Goal: Information Seeking & Learning: Learn about a topic

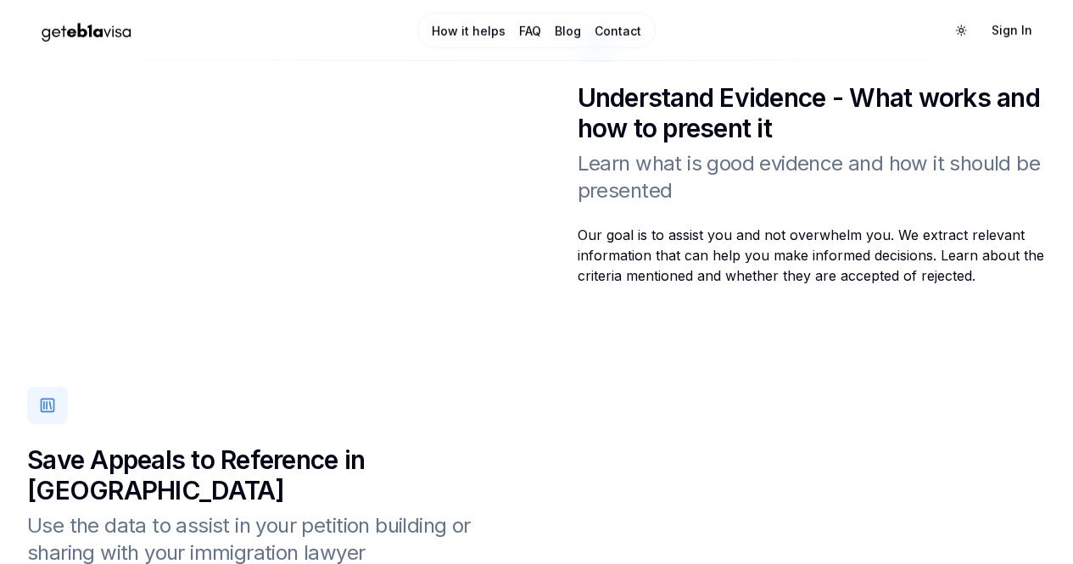
scroll to position [2482, 0]
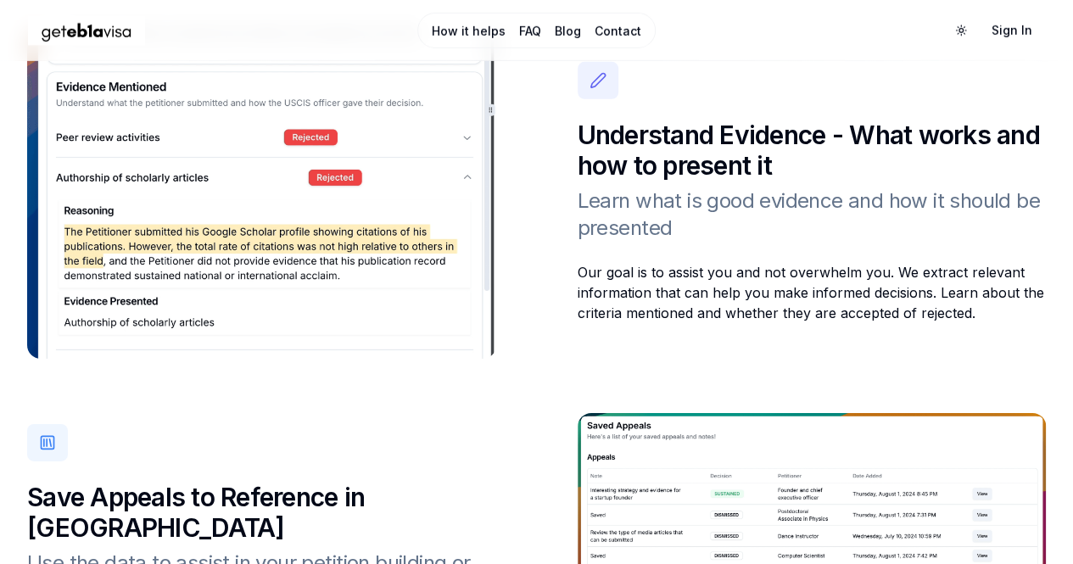
click at [497, 30] on link "How it helps" at bounding box center [469, 31] width 74 height 17
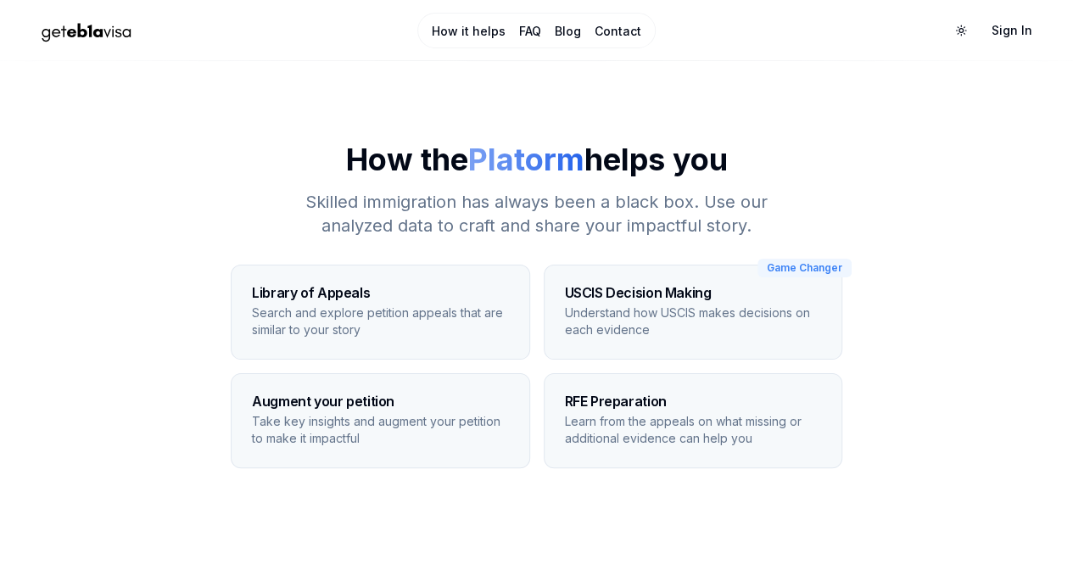
click at [439, 315] on p "Search and explore petition appeals that are similar to your story" at bounding box center [380, 321] width 256 height 34
click at [660, 293] on h3 "USCIS Decision Making" at bounding box center [693, 293] width 256 height 14
click at [531, 25] on link "FAQ" at bounding box center [530, 31] width 22 height 17
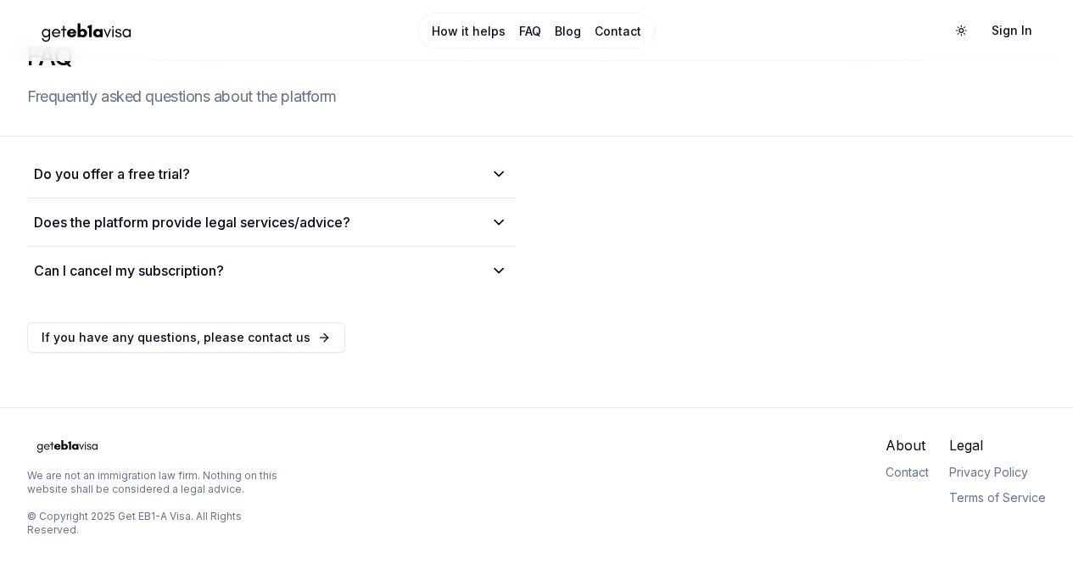
scroll to position [83, 0]
click at [482, 172] on summary "Do you offer a free trial?" at bounding box center [271, 174] width 475 height 20
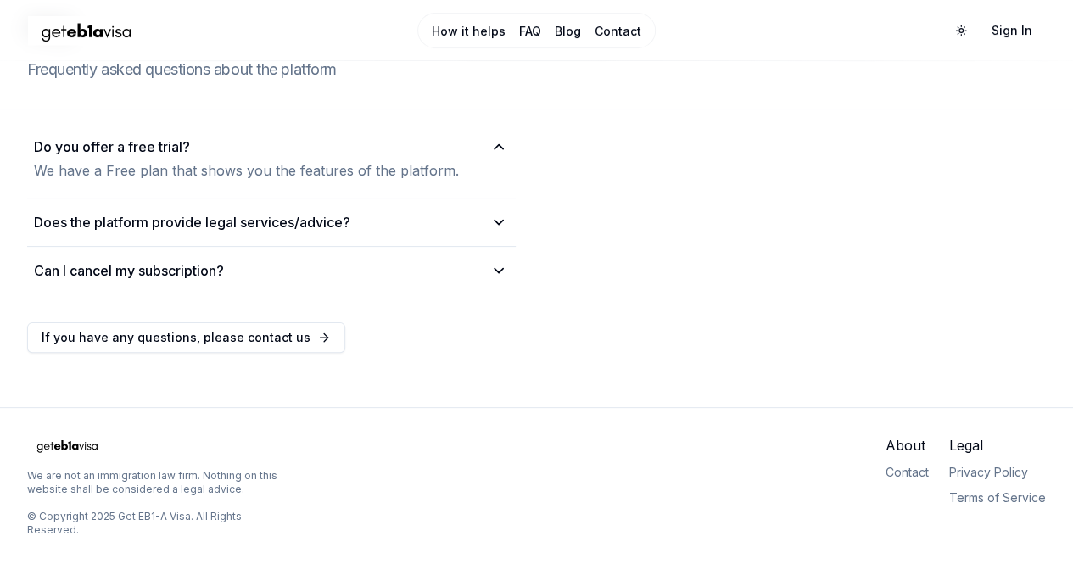
click at [474, 237] on details "Does the platform provide legal services/advice? No, this is a research platfor…" at bounding box center [271, 222] width 489 height 48
click at [473, 232] on summary "Does the platform provide legal services/advice?" at bounding box center [271, 222] width 475 height 20
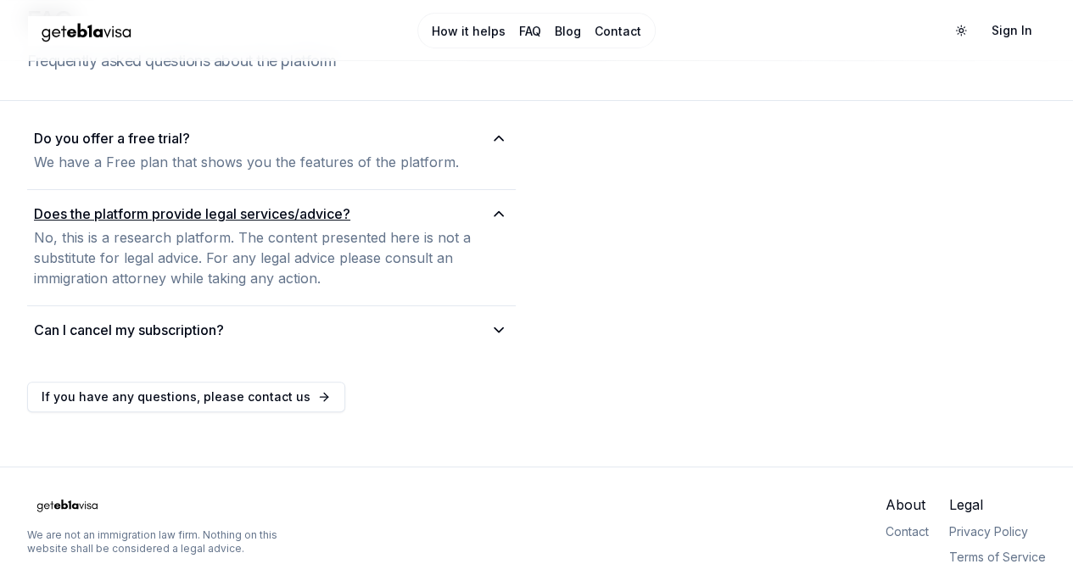
scroll to position [178, 0]
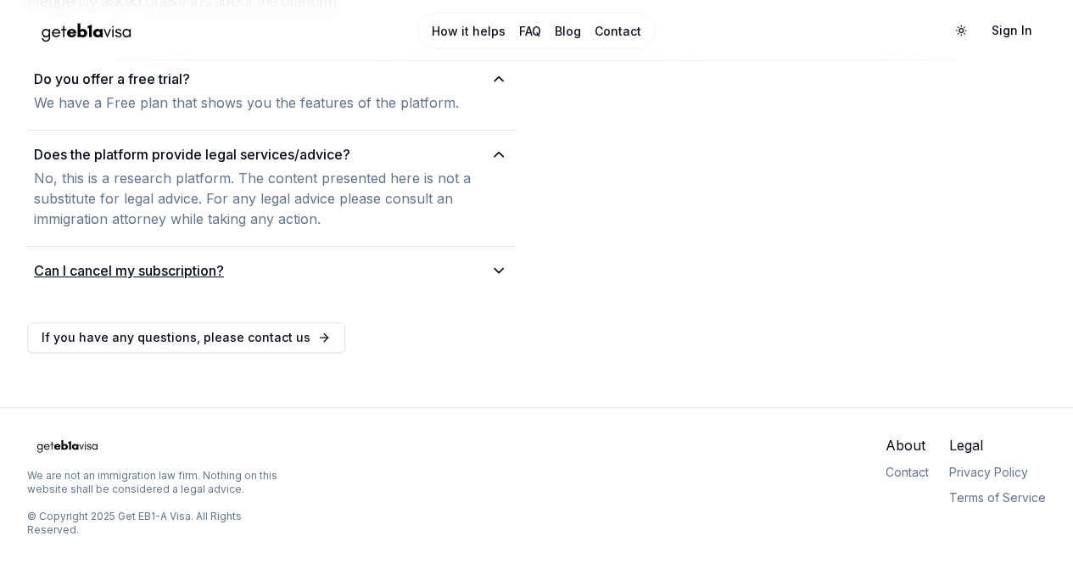
click at [472, 269] on summary "Can I cancel my subscription?" at bounding box center [271, 270] width 475 height 20
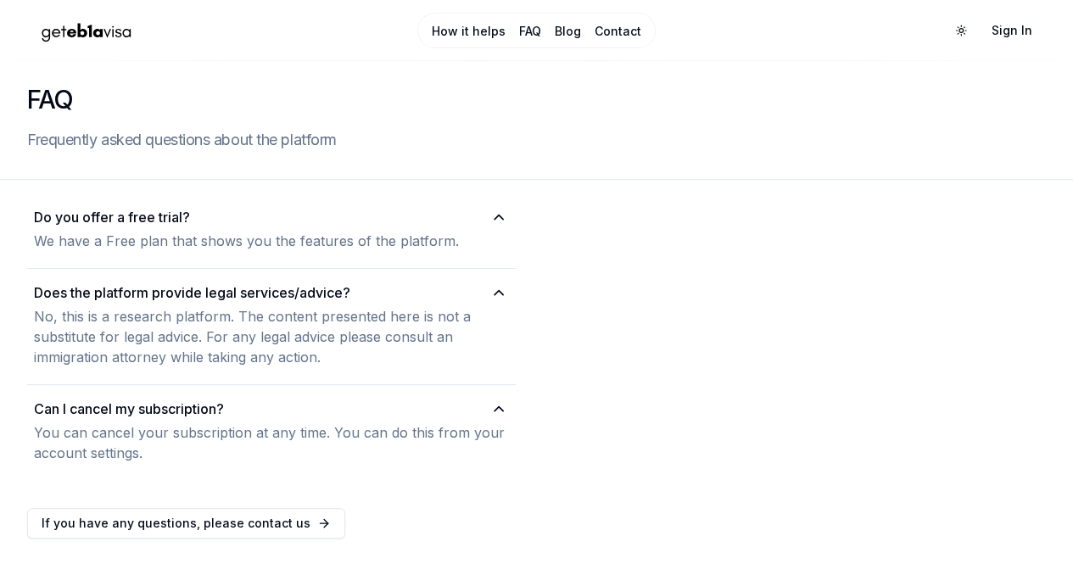
scroll to position [0, 0]
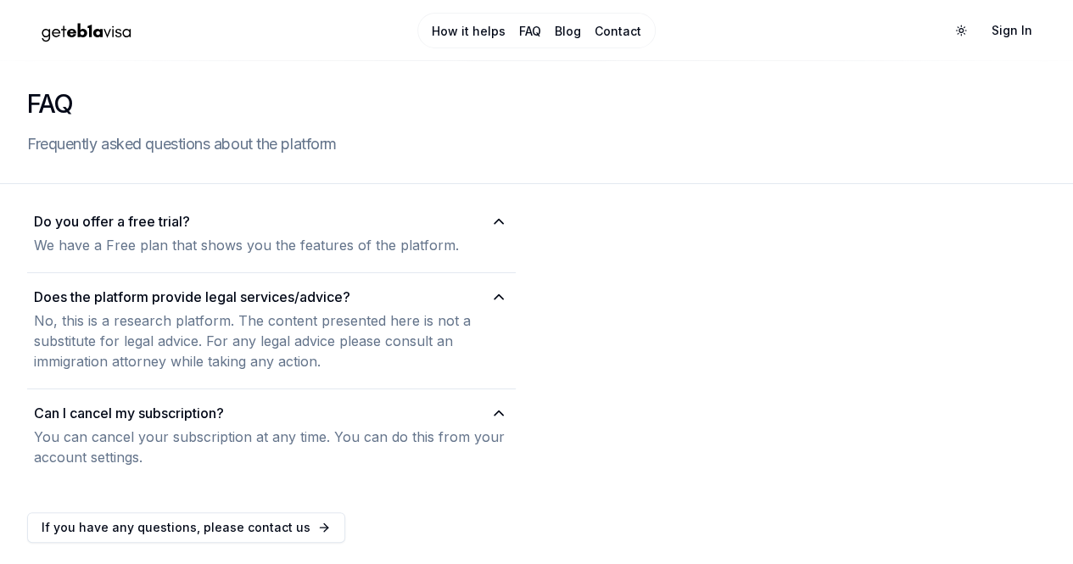
click at [576, 29] on link "Blog" at bounding box center [568, 31] width 26 height 17
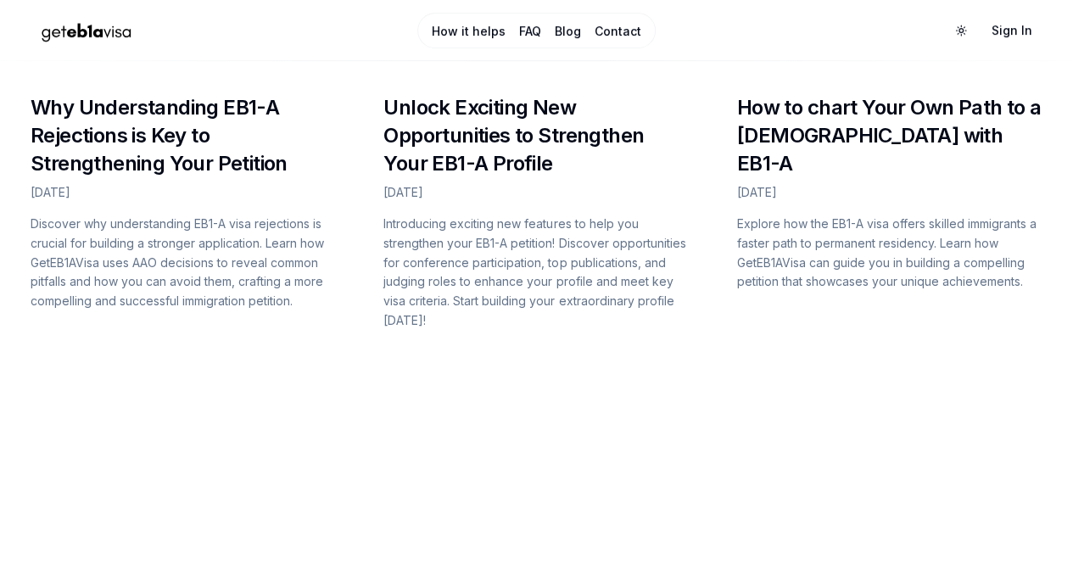
scroll to position [372, 0]
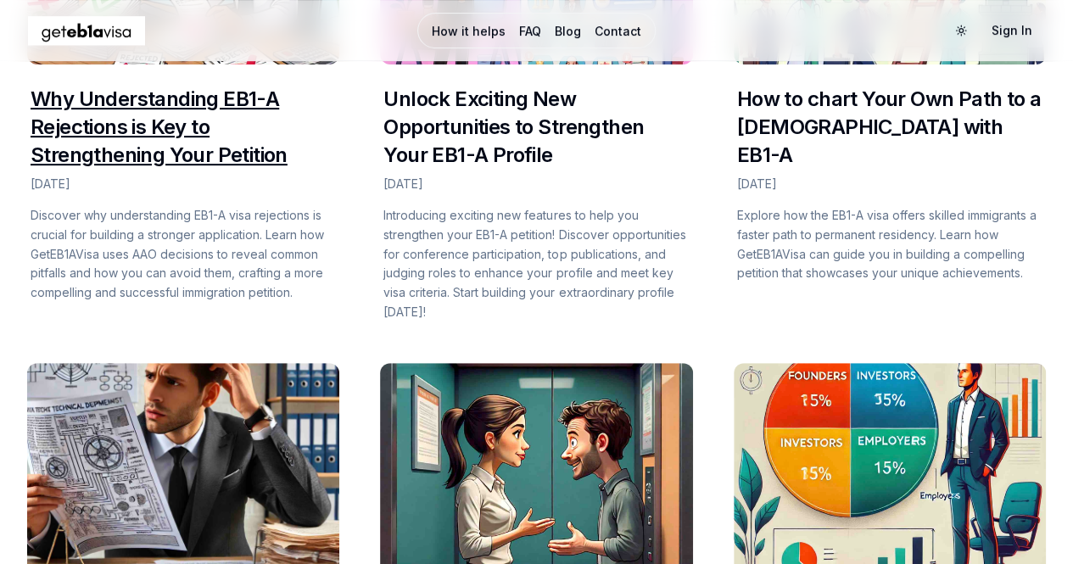
click at [126, 167] on link "Why Understanding EB1-A Rejections is Key to Strengthening Your Petition" at bounding box center [159, 127] width 257 height 81
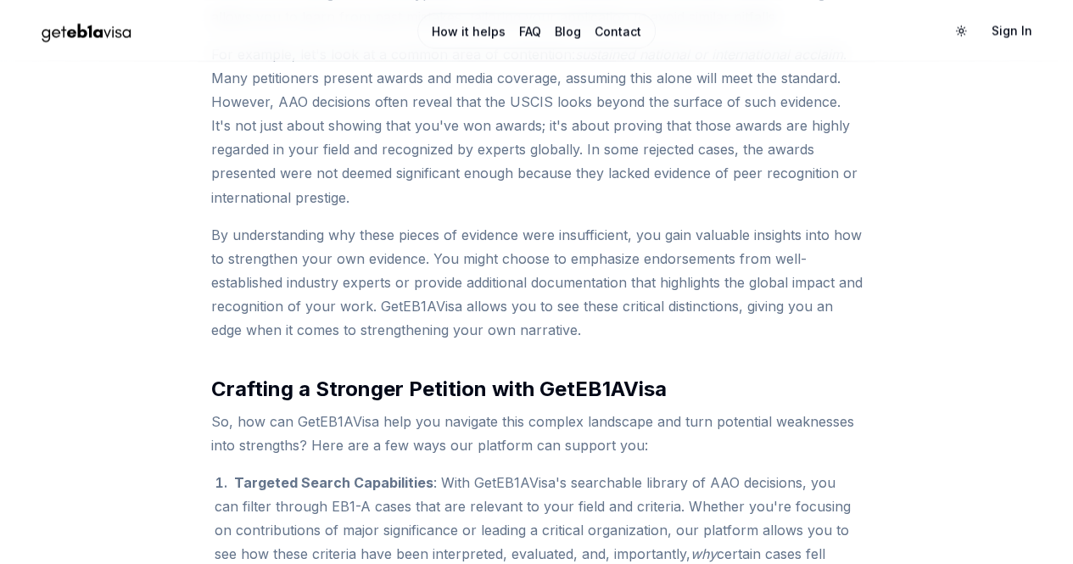
scroll to position [1426, 0]
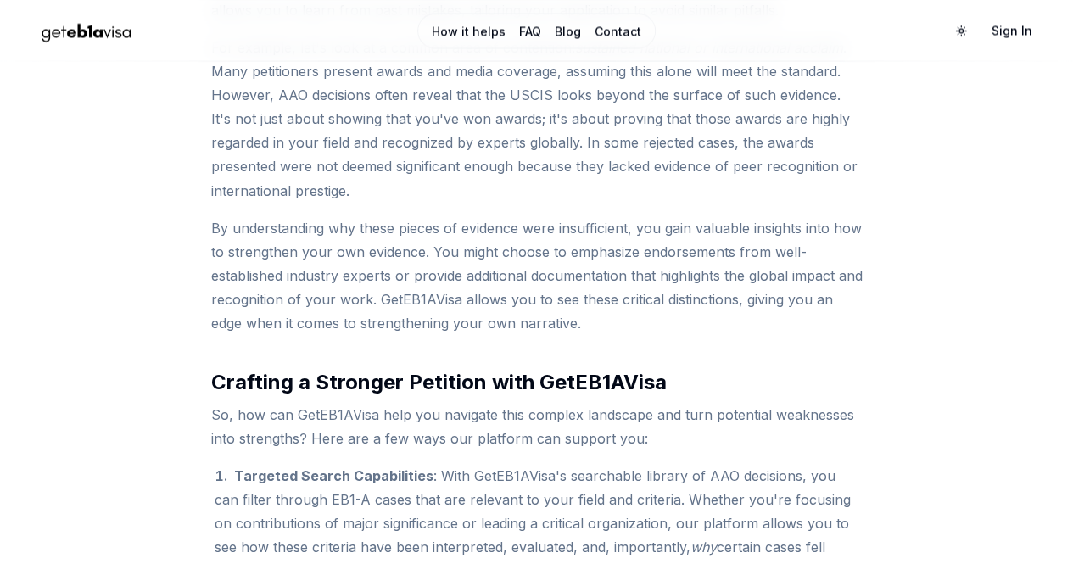
click at [336, 334] on p "By understanding why these pieces of evidence were insufficient, you gain valua…" at bounding box center [536, 274] width 651 height 119
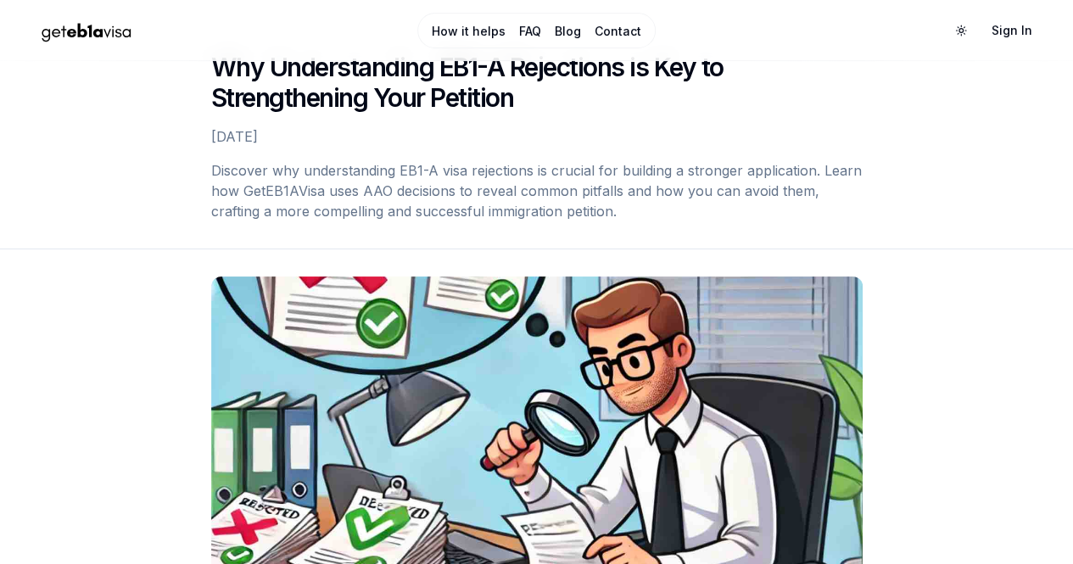
scroll to position [0, 0]
